Goal: Check status: Check status

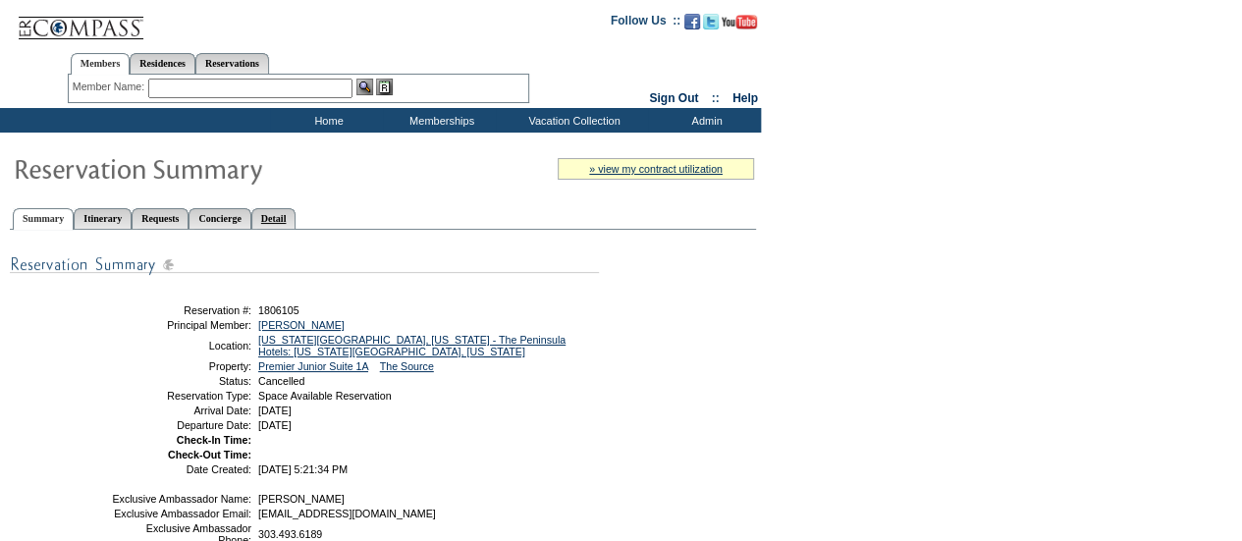
click at [296, 217] on link "Detail" at bounding box center [273, 218] width 45 height 21
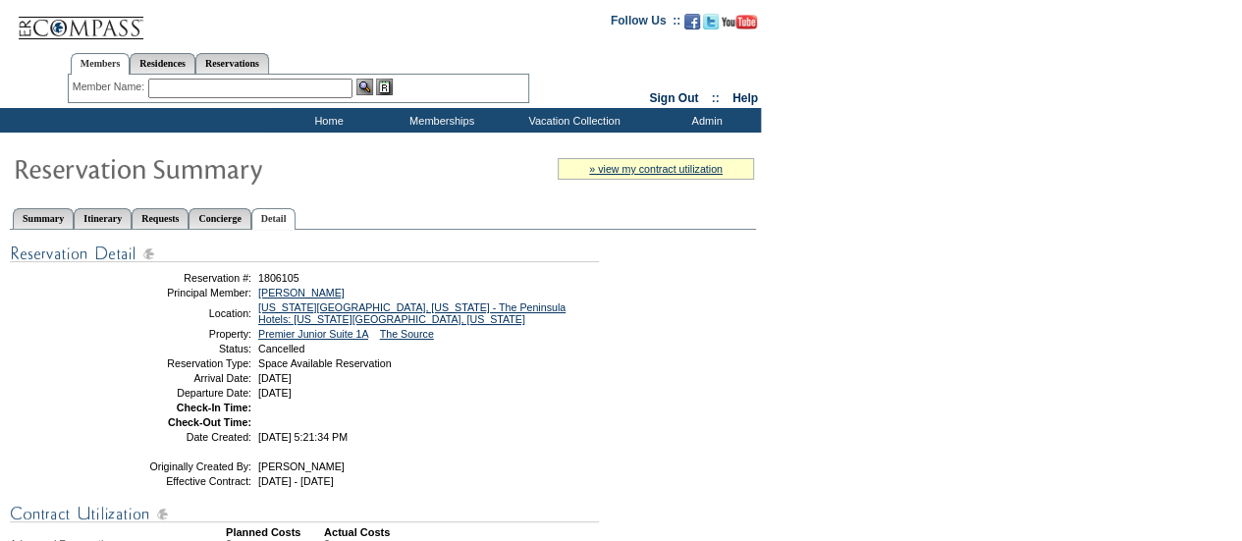
drag, startPoint x: 259, startPoint y: 66, endPoint x: 251, endPoint y: 76, distance: 12.6
click at [259, 66] on link "Reservations" at bounding box center [232, 63] width 74 height 21
click at [168, 90] on input "text" at bounding box center [186, 89] width 86 height 20
paste input "1807614"
type input "1807614"
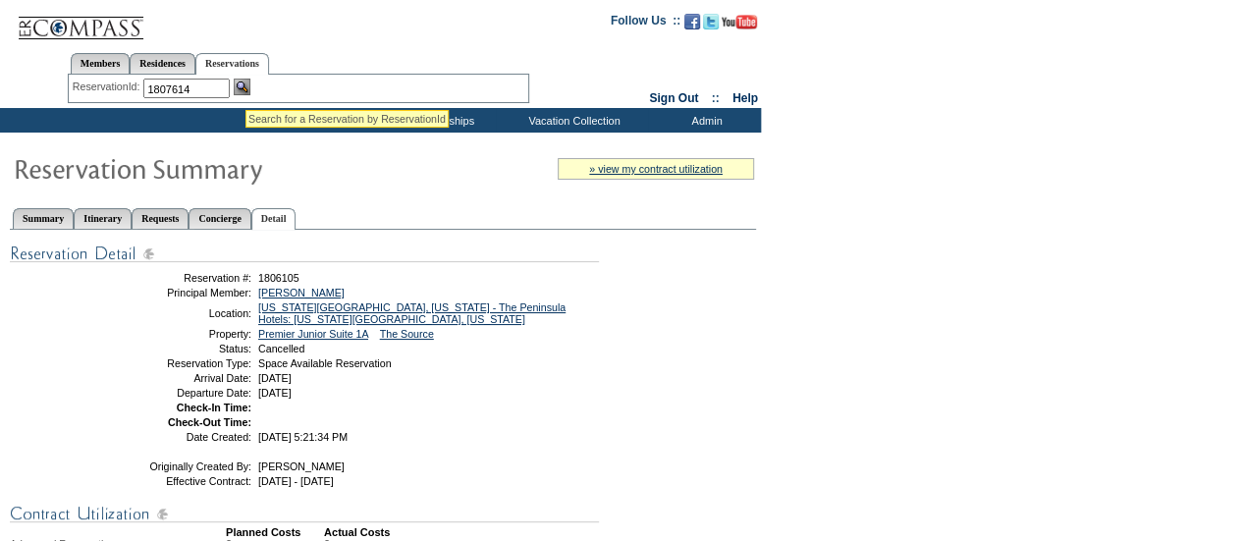
click at [246, 83] on img at bounding box center [242, 87] width 17 height 17
